Goal: Task Accomplishment & Management: Use online tool/utility

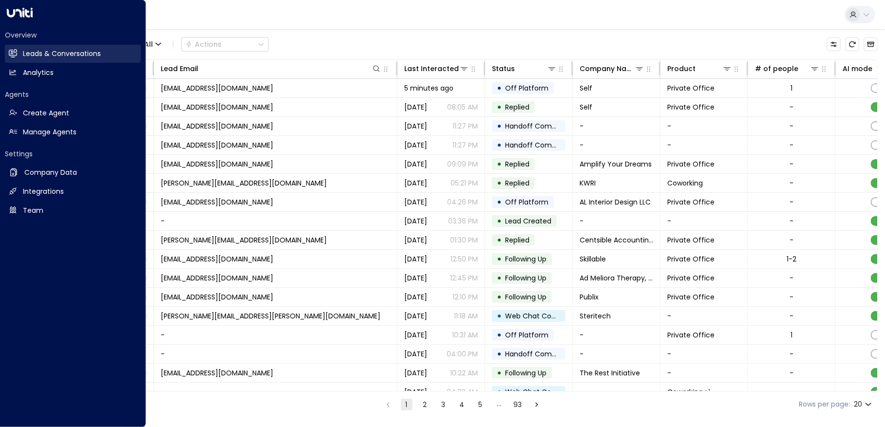
click at [78, 46] on link "Leads & Conversations Leads & Conversations" at bounding box center [73, 54] width 136 height 18
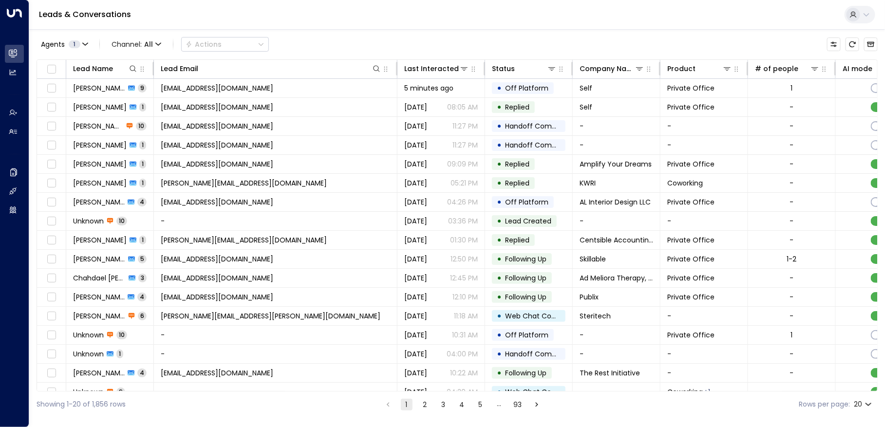
click at [350, 40] on div "Agents 1 Channel: All Actions" at bounding box center [457, 44] width 841 height 20
click at [241, 51] on div "Agents 1 Channel: All Actions" at bounding box center [153, 44] width 232 height 19
click at [861, 9] on button at bounding box center [859, 15] width 31 height 18
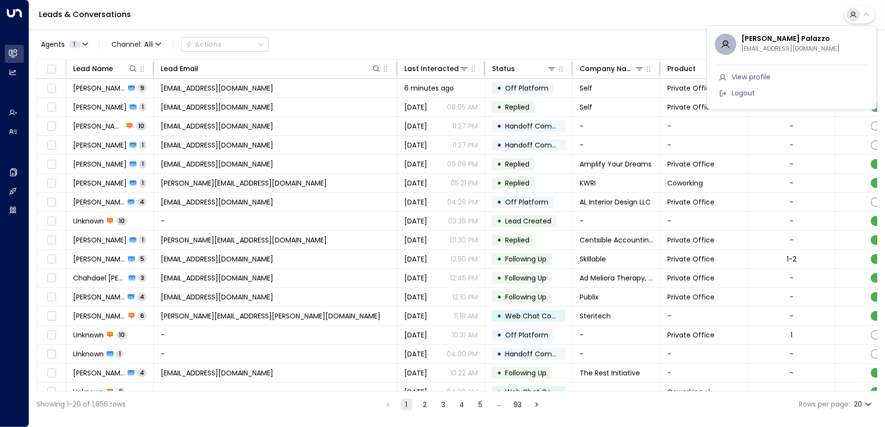
click at [587, 25] on div at bounding box center [442, 213] width 885 height 427
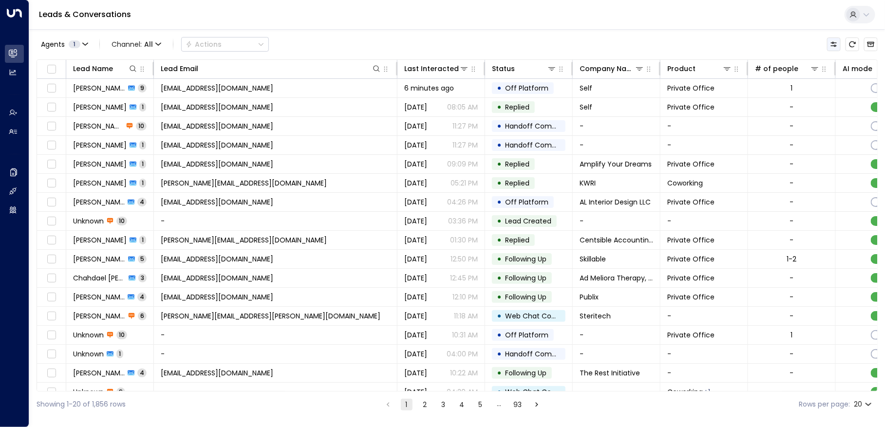
click at [838, 43] on icon "Customize" at bounding box center [834, 44] width 8 height 8
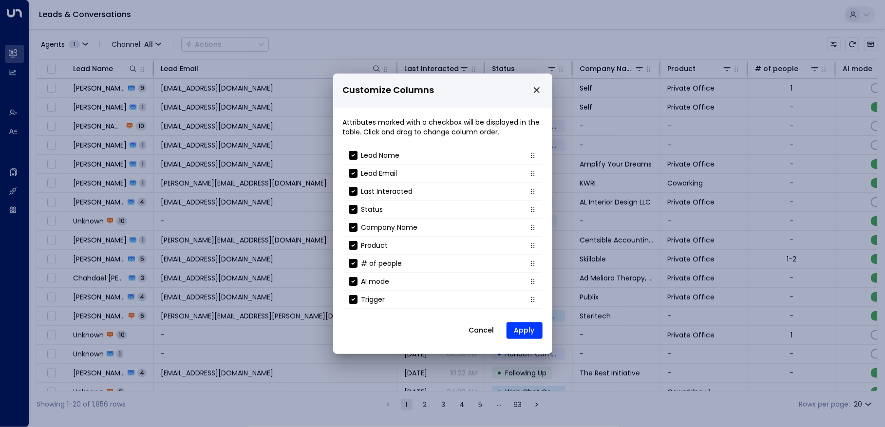
click at [535, 90] on icon "close" at bounding box center [536, 90] width 9 height 9
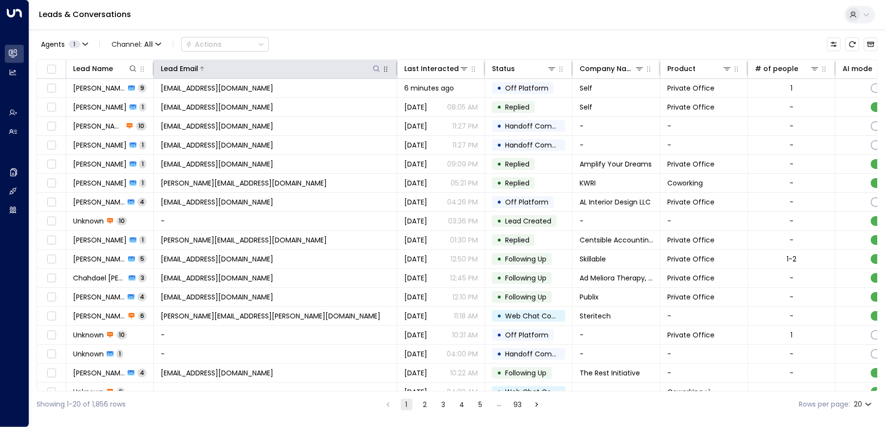
click at [375, 68] on icon at bounding box center [377, 69] width 8 height 8
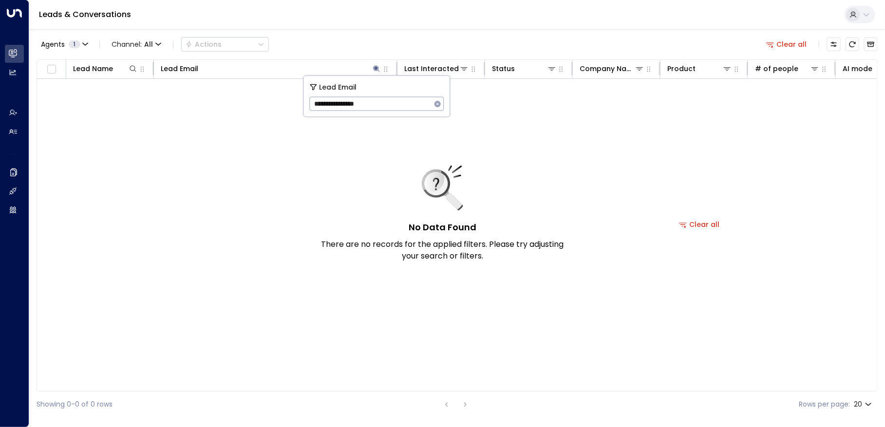
type input "**********"
click at [437, 101] on icon "button" at bounding box center [437, 104] width 6 height 6
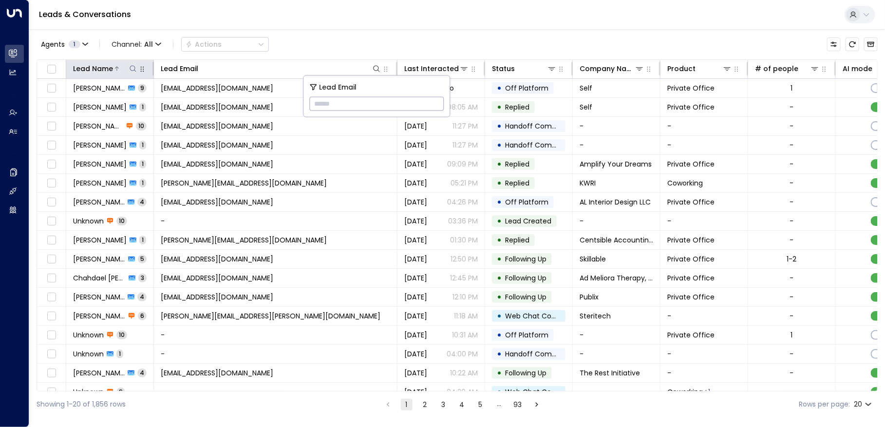
click at [131, 69] on icon at bounding box center [133, 69] width 8 height 8
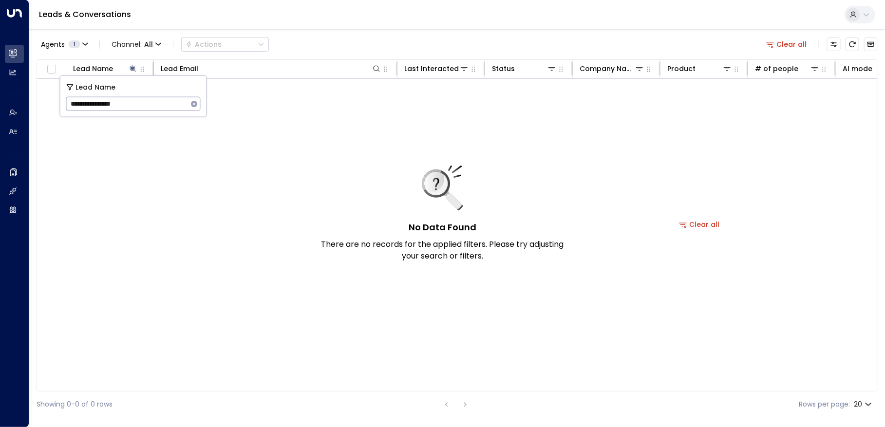
type input "**********"
click at [194, 100] on icon "button" at bounding box center [194, 104] width 8 height 8
